Goal: Transaction & Acquisition: Purchase product/service

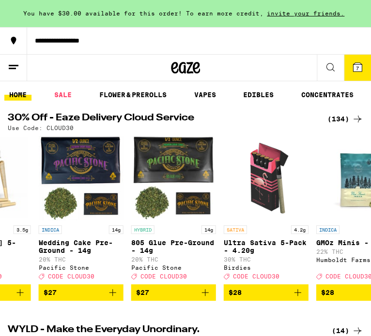
scroll to position [0, 5147]
